Goal: Check status: Check status

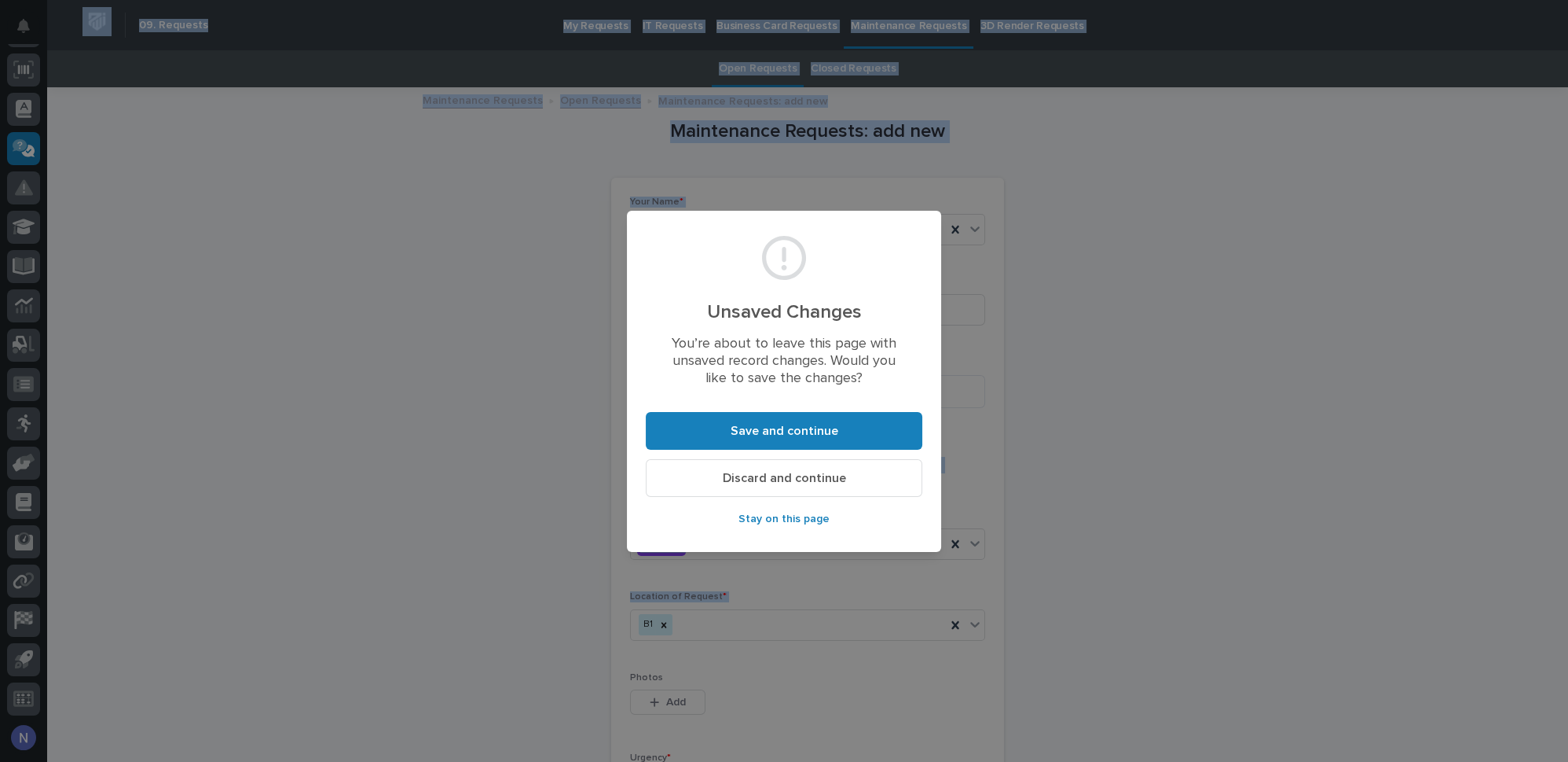
click at [769, 481] on span "Discard and continue" at bounding box center [784, 478] width 123 height 17
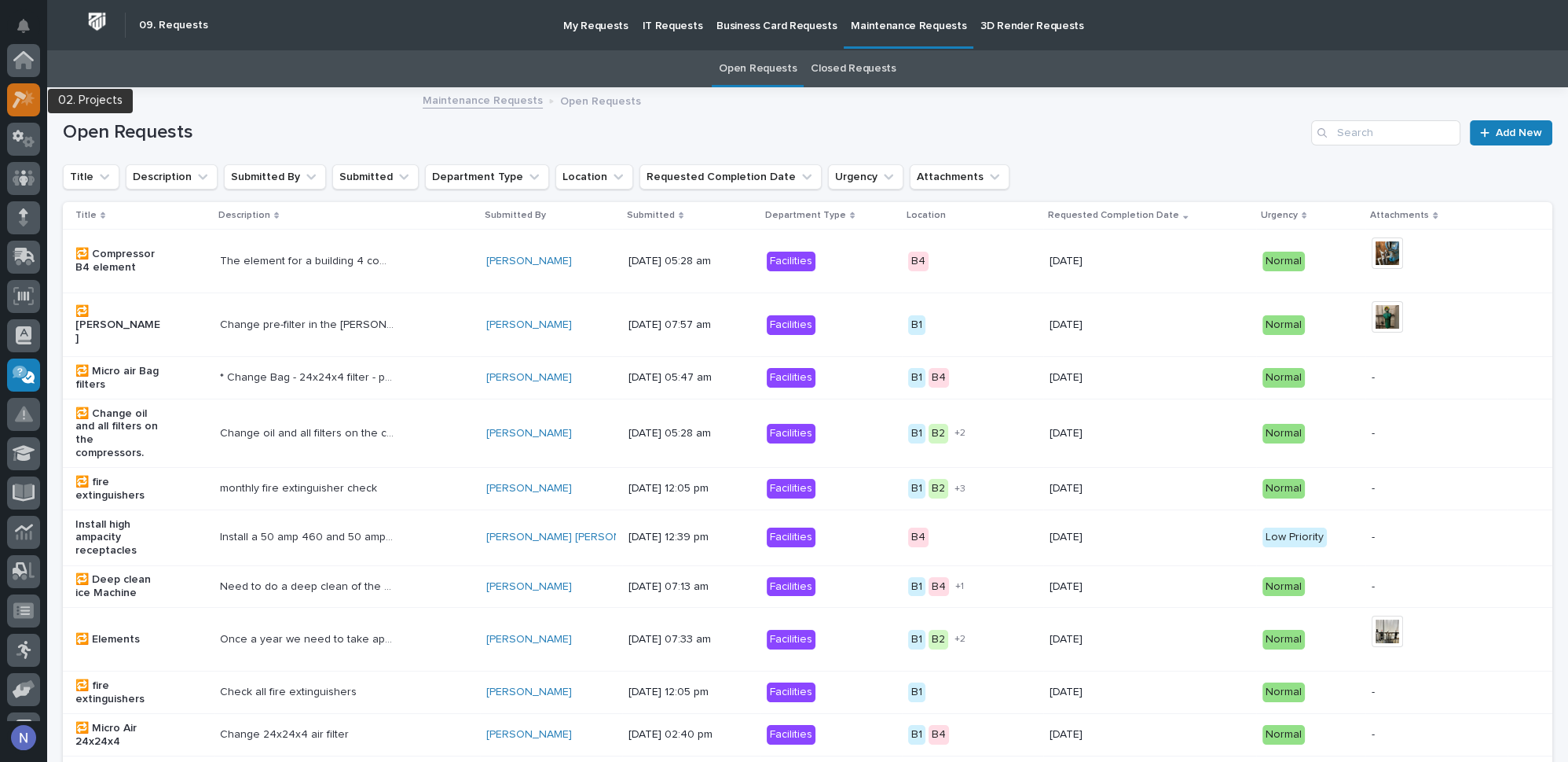
click at [30, 99] on icon at bounding box center [28, 97] width 13 height 16
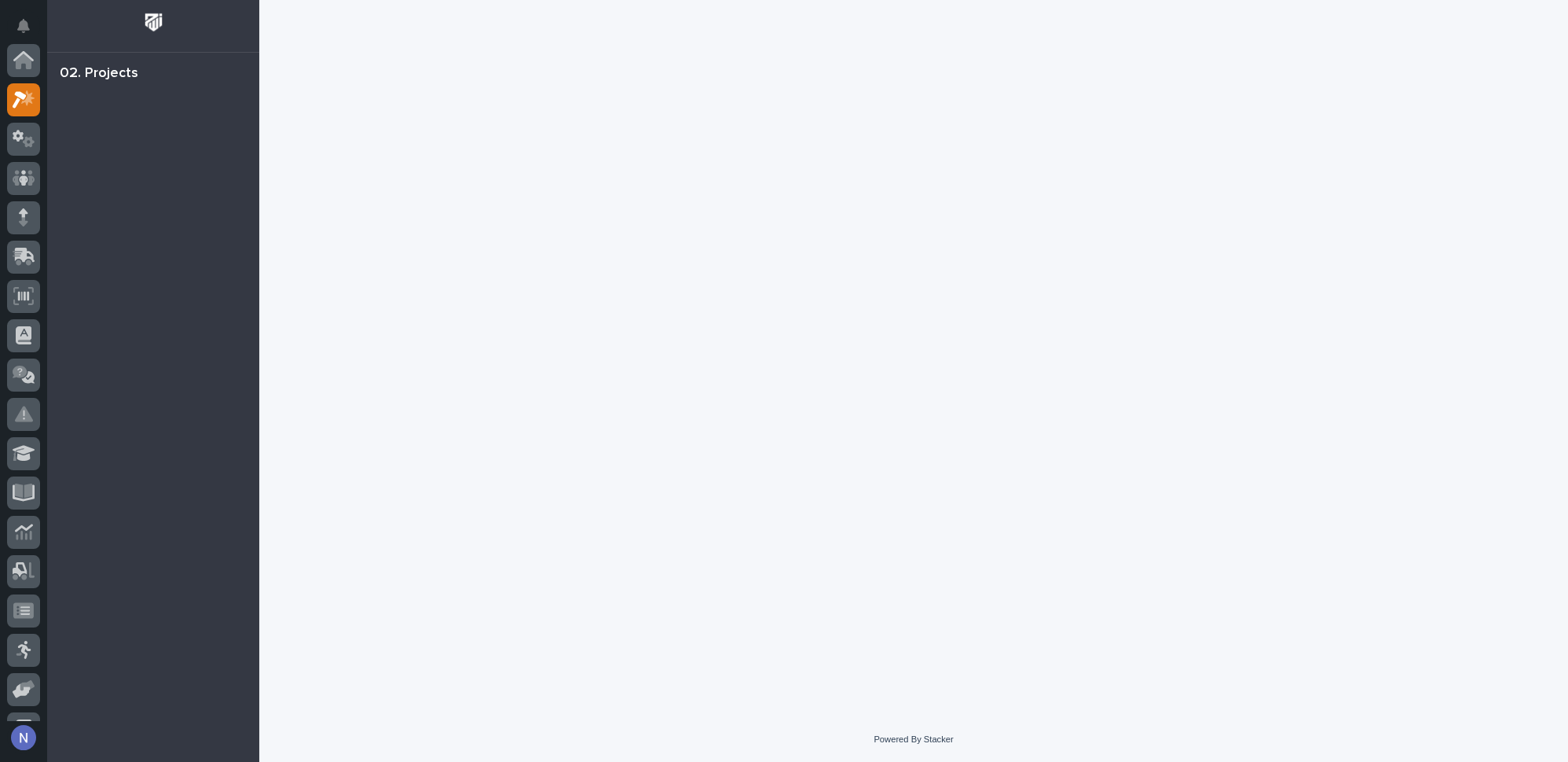
scroll to position [39, 0]
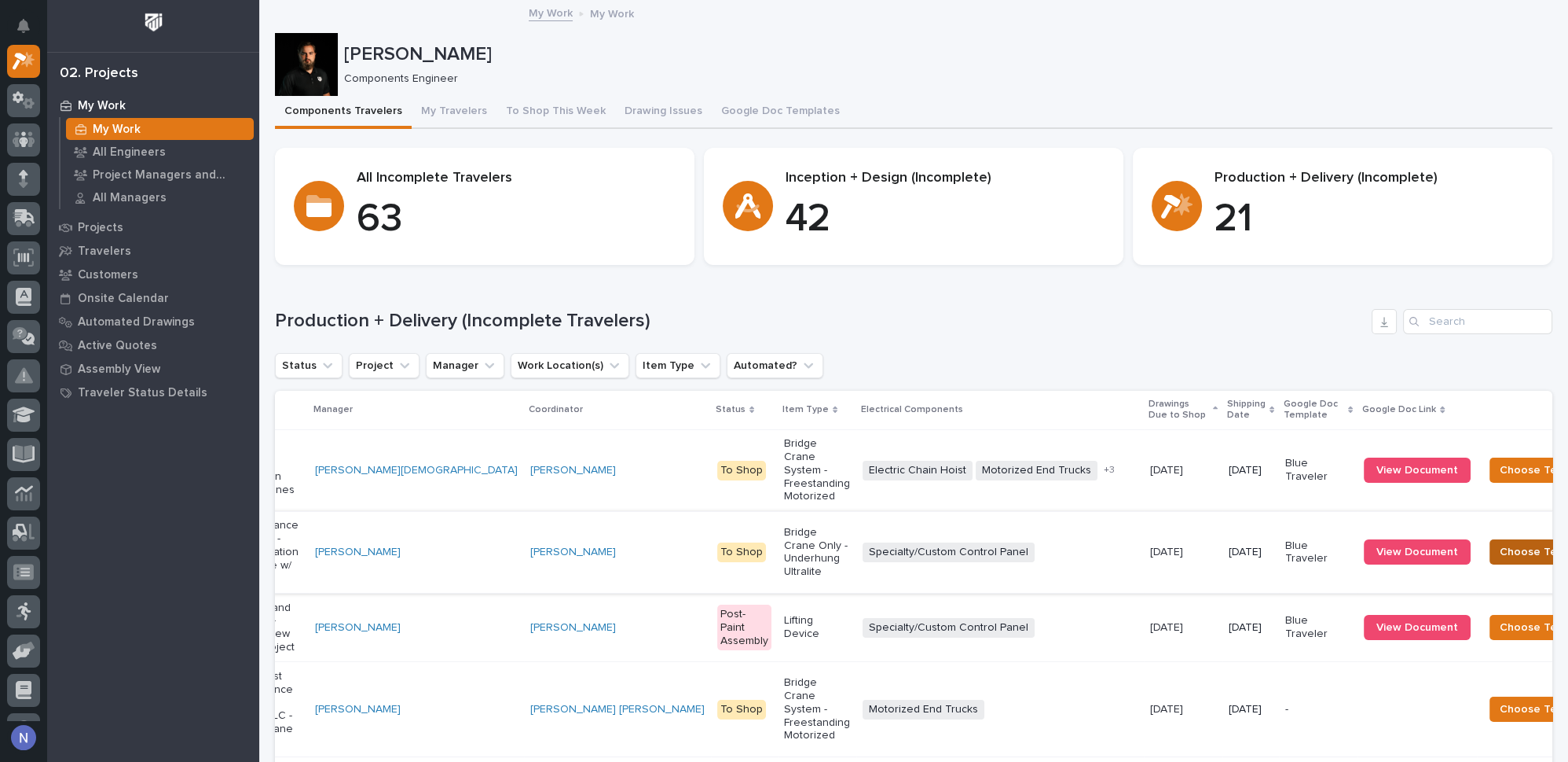
scroll to position [0, 186]
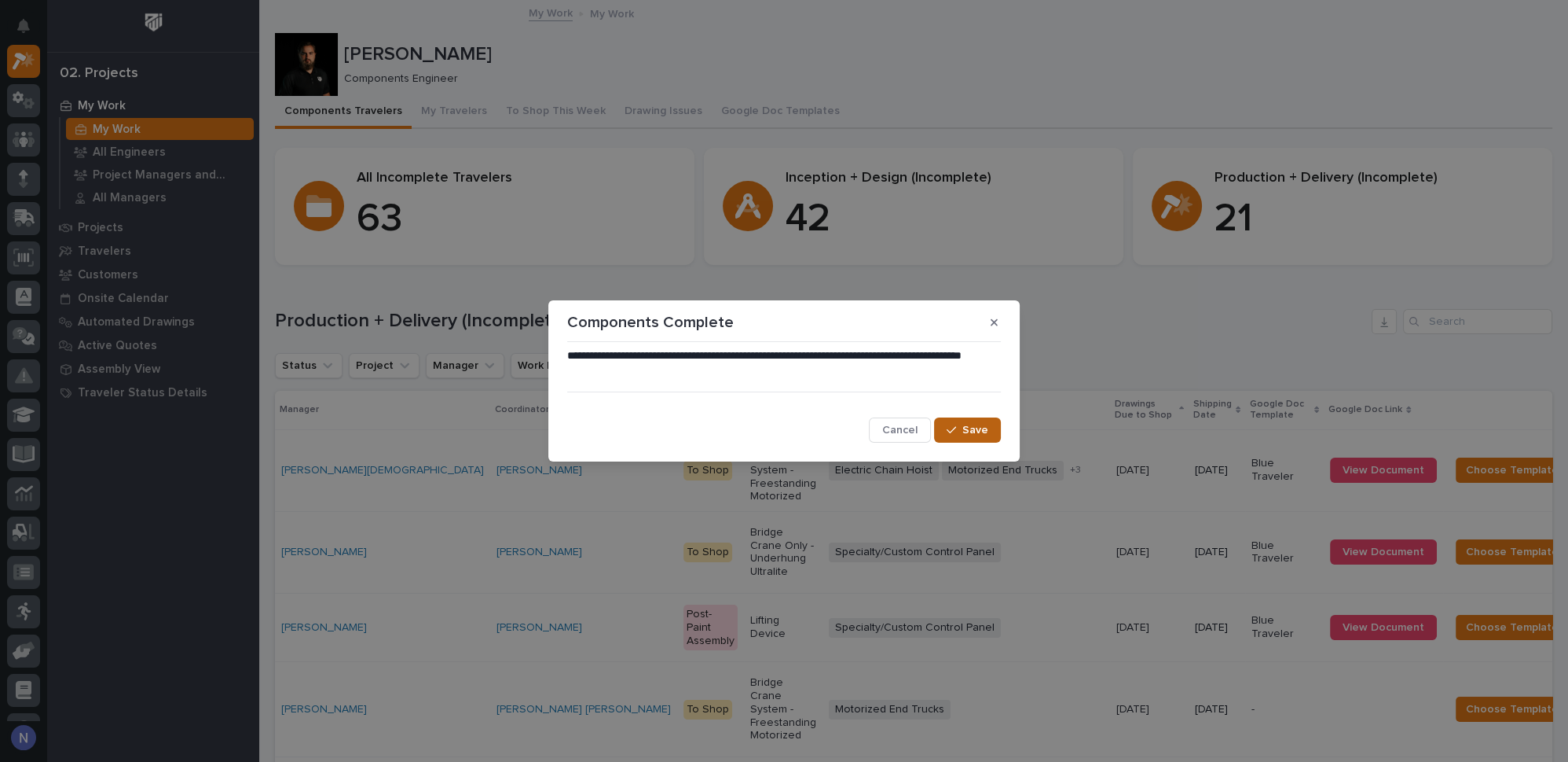
click at [956, 431] on icon "button" at bounding box center [951, 430] width 9 height 11
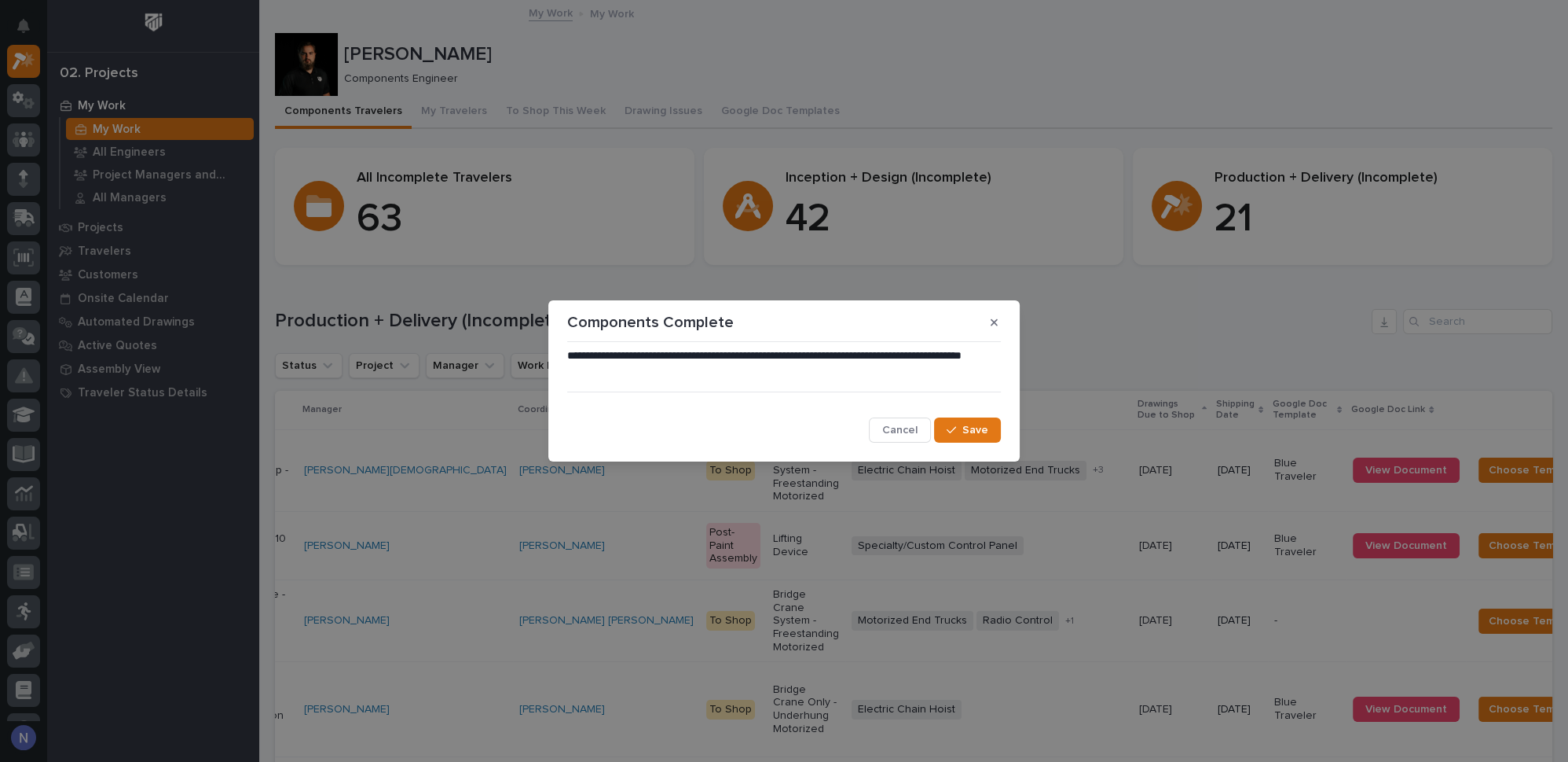
click at [982, 426] on span "Save" at bounding box center [975, 430] width 26 height 14
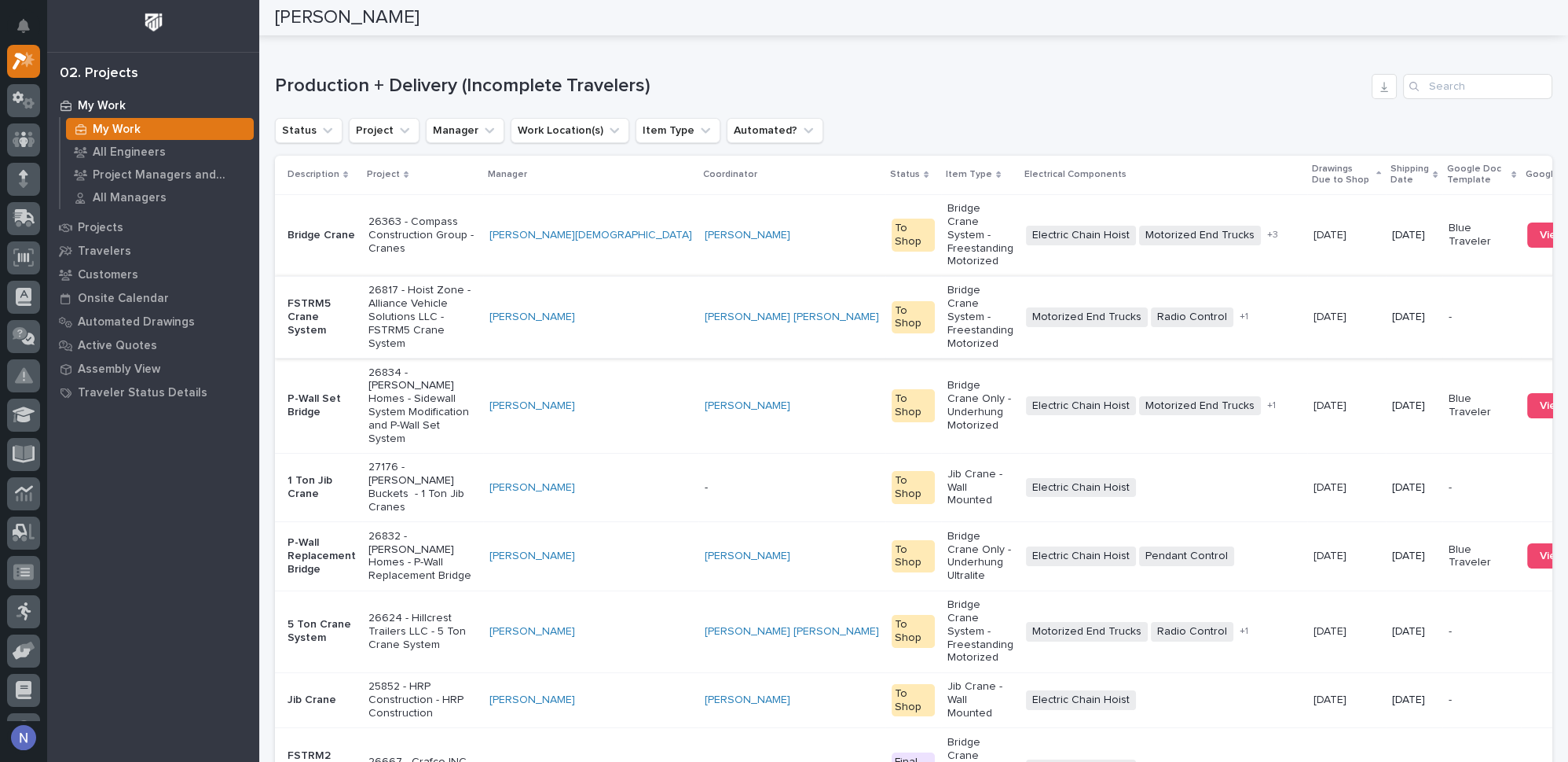
scroll to position [237, 0]
click at [38, 182] on div at bounding box center [23, 179] width 33 height 33
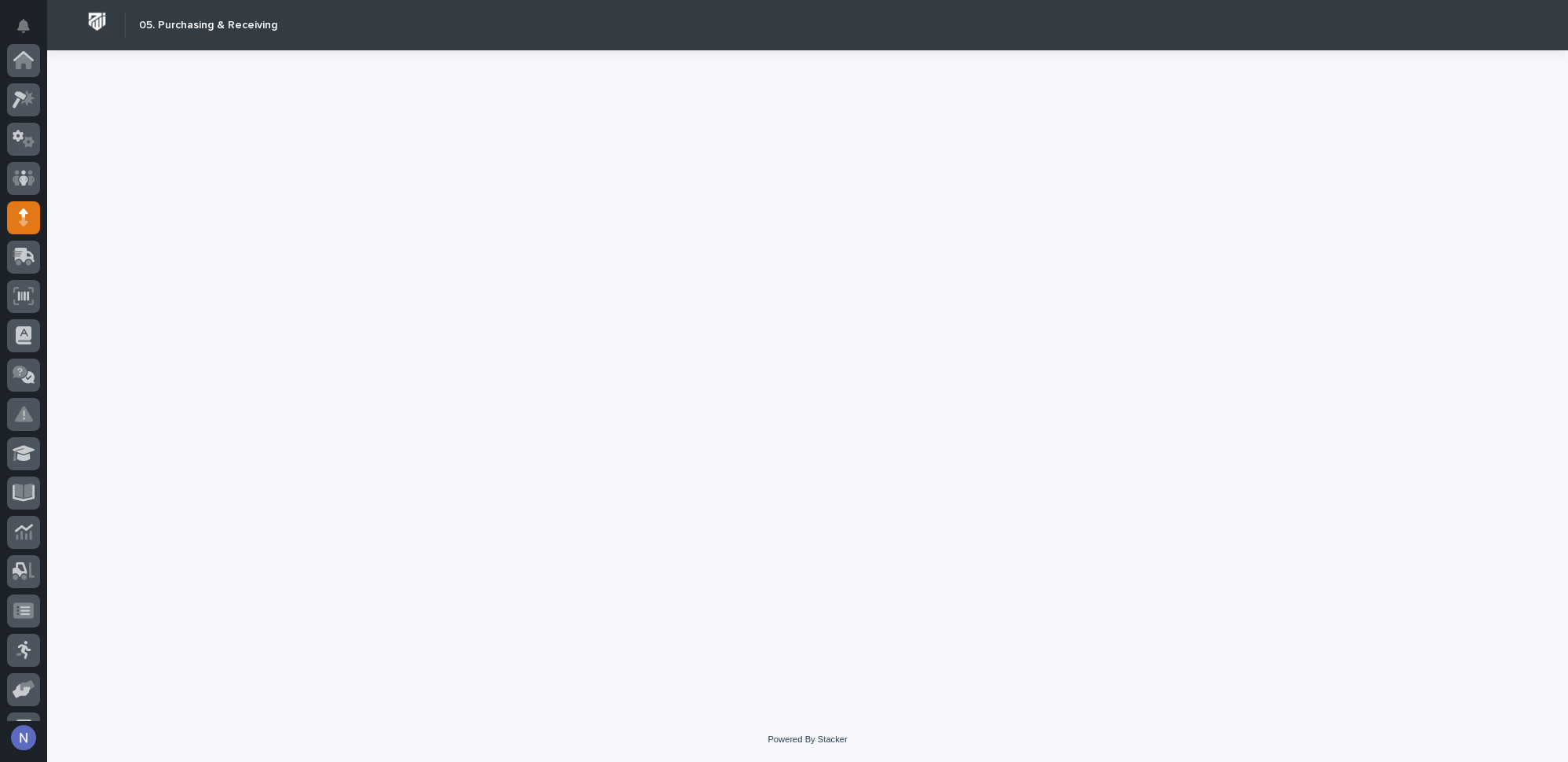
scroll to position [157, 0]
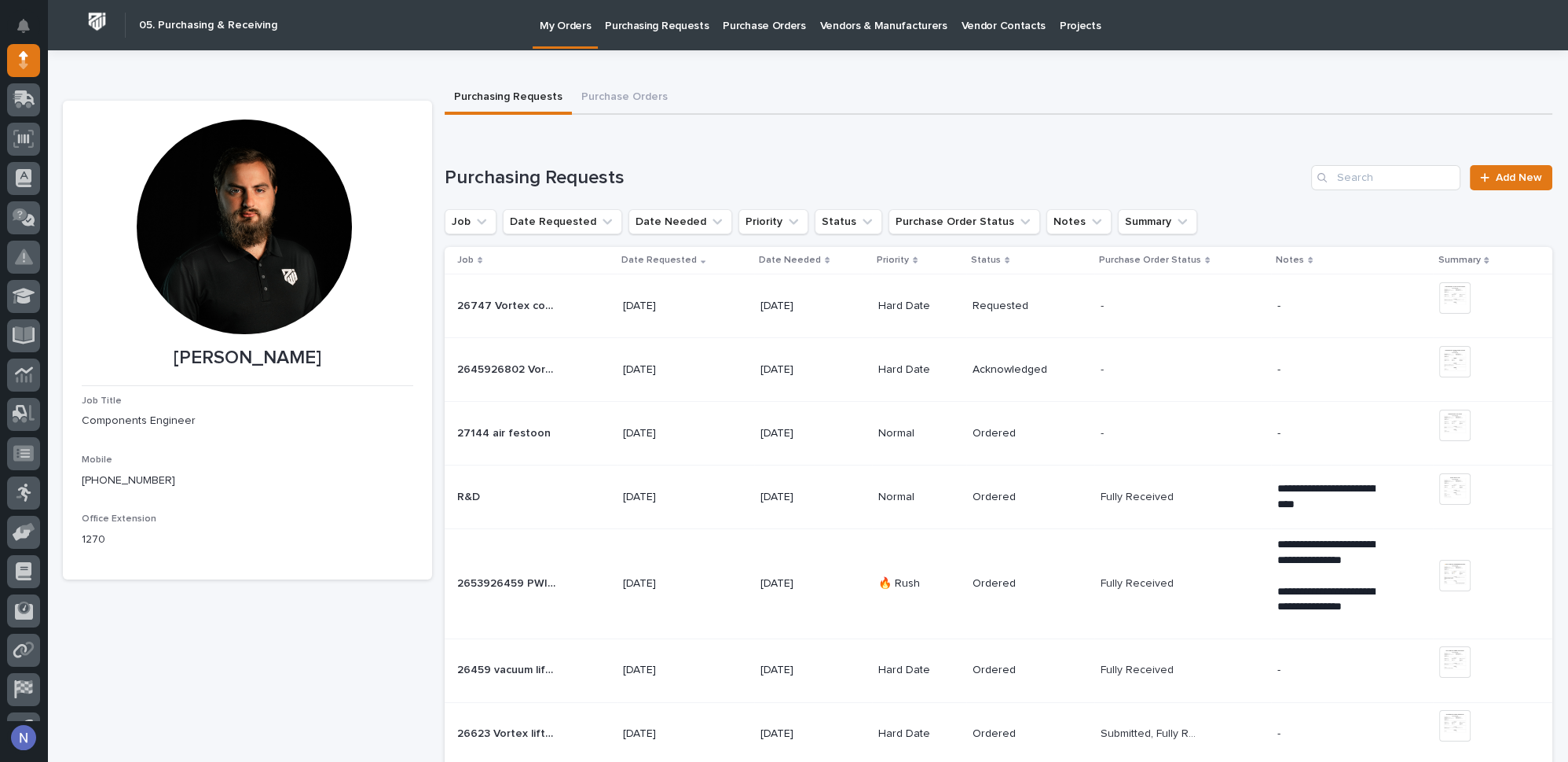
click at [570, 361] on div "2645926802 Vortex 460V vacuum lifter 2645926802 Vortex 460V vacuum lifter" at bounding box center [534, 370] width 154 height 26
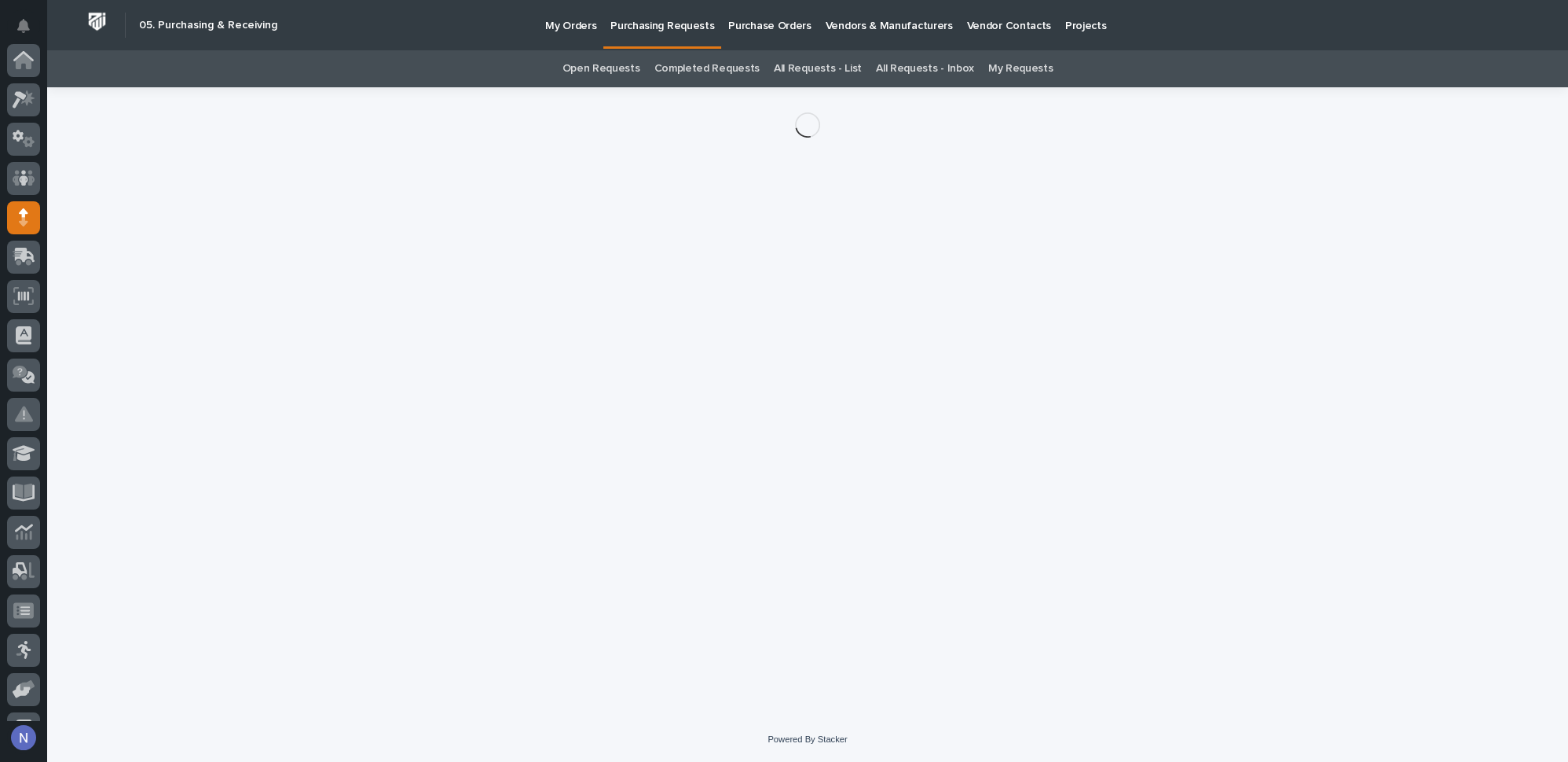
scroll to position [157, 0]
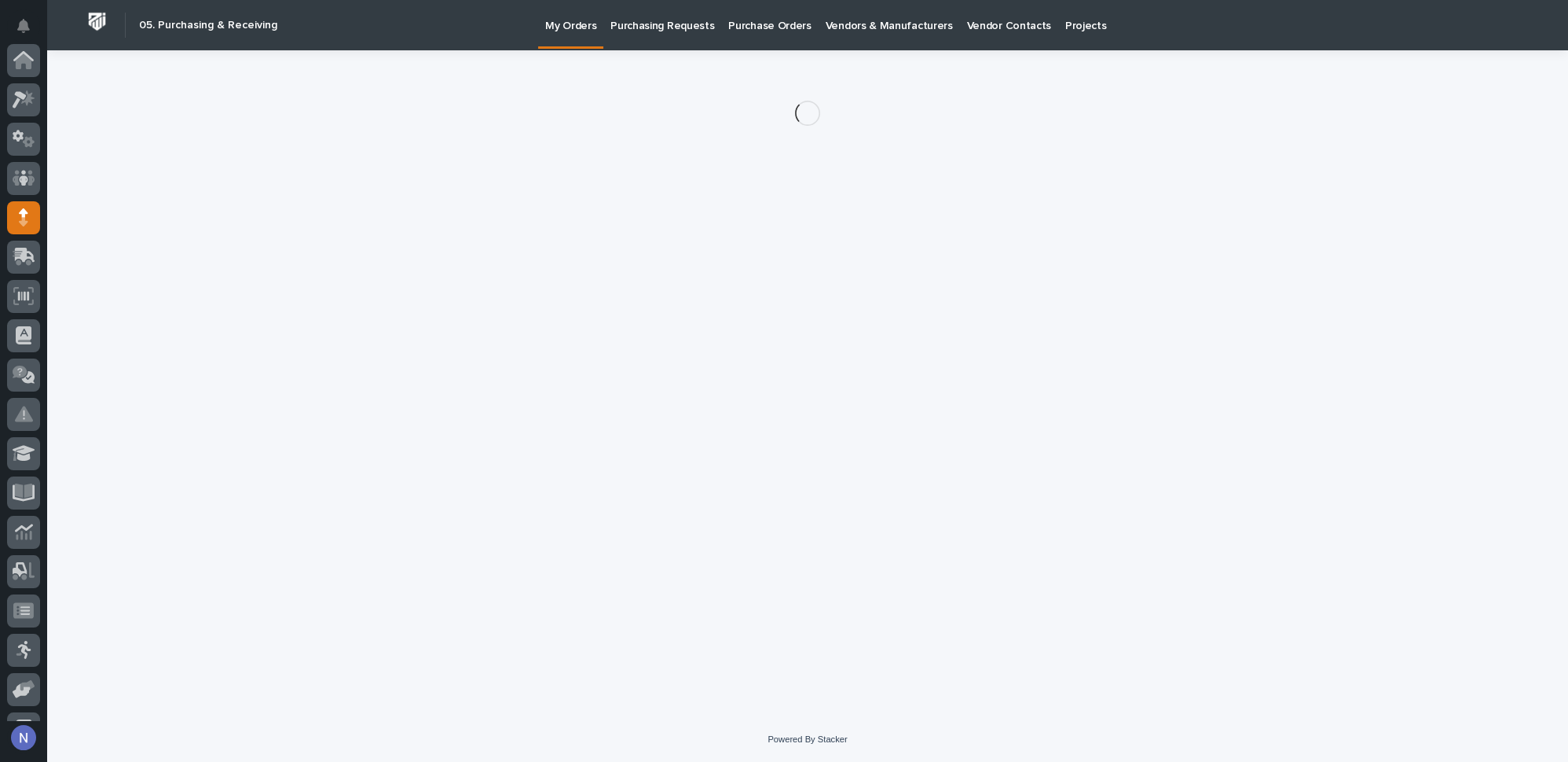
scroll to position [157, 0]
